Goal: Task Accomplishment & Management: Manage account settings

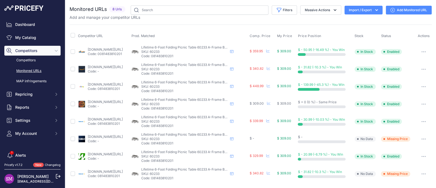
click at [101, 136] on link "lifetime.com/lifetime-60233-6-foot-w-frame-wood-grain-folding-picnic-table-brown" at bounding box center [105, 136] width 35 height 4
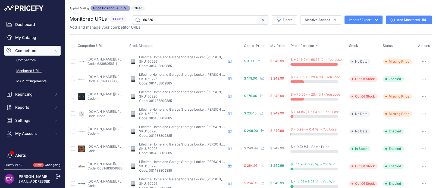
click at [419, 62] on button "button" at bounding box center [424, 62] width 11 height 8
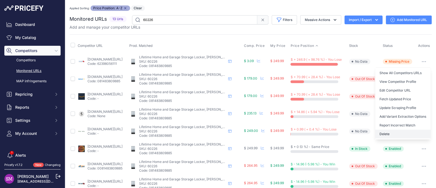
click at [380, 131] on button "Delete" at bounding box center [402, 133] width 55 height 9
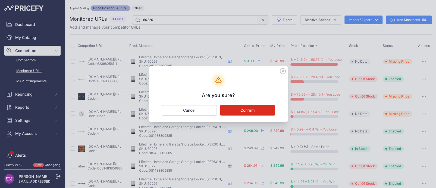
click at [231, 107] on button "Confirm" at bounding box center [247, 110] width 55 height 10
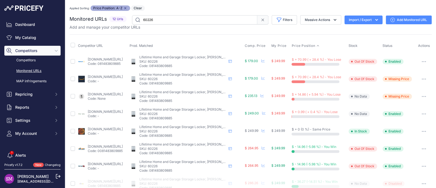
click at [104, 92] on link "shop.com/lifetime+products+60226+home+garage+storage+locker-2006416921-p+.xhtml…" at bounding box center [105, 94] width 35 height 4
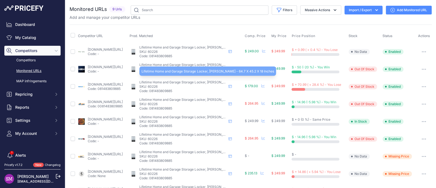
scroll to position [17, 0]
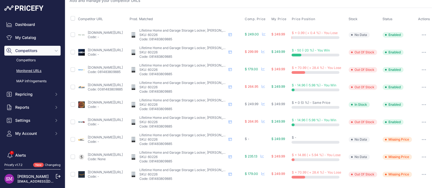
click at [422, 156] on icon "button" at bounding box center [424, 156] width 4 height 1
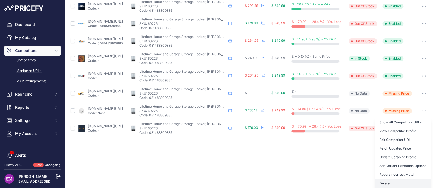
click at [383, 182] on button "Delete" at bounding box center [402, 183] width 55 height 9
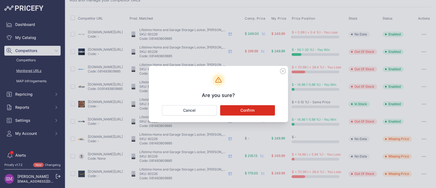
scroll to position [17, 0]
click at [263, 109] on button "Confirm" at bounding box center [247, 110] width 55 height 10
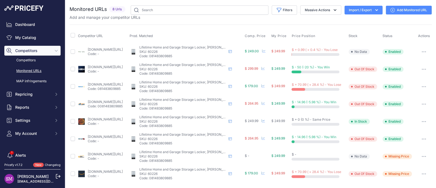
scroll to position [0, 0]
click at [266, 34] on span "Comp. Price" at bounding box center [255, 36] width 21 height 4
